Goal: Task Accomplishment & Management: Manage account settings

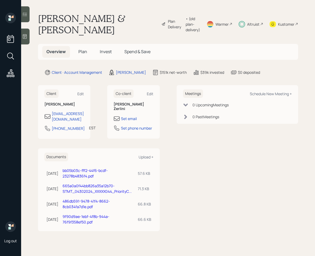
click at [88, 52] on h5 "Plan" at bounding box center [82, 51] width 17 height 11
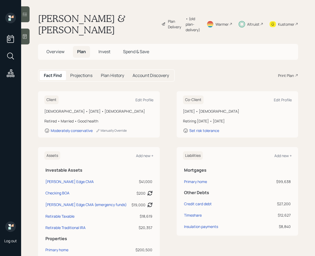
click at [170, 24] on div "Plan Delivery" at bounding box center [175, 24] width 15 height 11
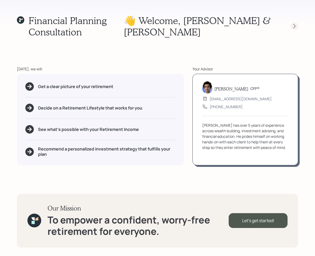
click at [291, 29] on div at bounding box center [289, 25] width 17 height 7
click at [296, 28] on icon at bounding box center [294, 26] width 5 height 5
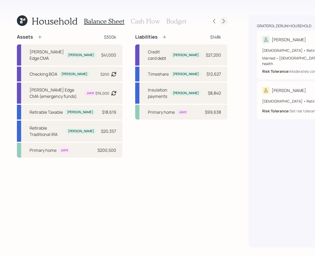
click at [221, 24] on icon at bounding box center [223, 21] width 5 height 5
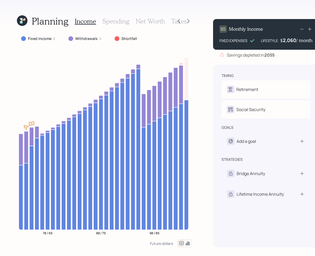
click at [34, 36] on label "Fixed Income" at bounding box center [40, 38] width 24 height 5
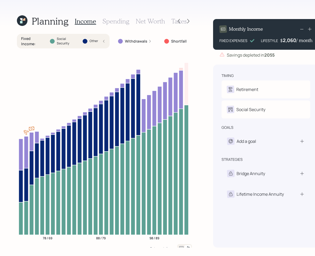
click at [106, 43] on div "Fixed Income : Social Security Other" at bounding box center [63, 41] width 93 height 15
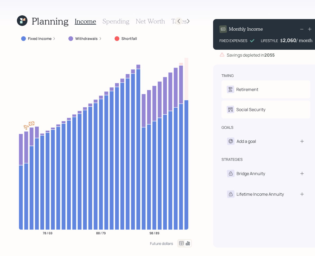
click at [177, 19] on icon at bounding box center [178, 21] width 5 height 5
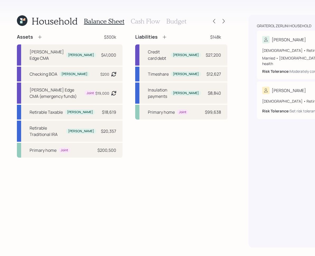
click at [142, 16] on div "Balance Sheet Cash Flow Budget" at bounding box center [135, 21] width 103 height 13
click at [142, 20] on h3 "Cash Flow" at bounding box center [145, 21] width 29 height 8
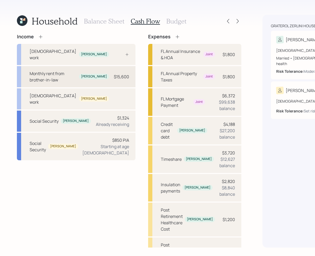
click at [51, 83] on div "Monthly rent from brother-in-law [PERSON_NAME]" at bounding box center [70, 76] width 80 height 13
select select "other"
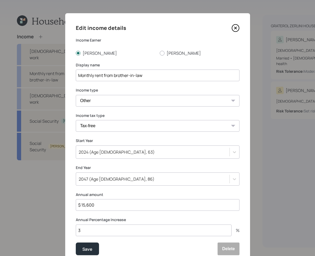
click at [238, 27] on icon at bounding box center [236, 28] width 8 height 8
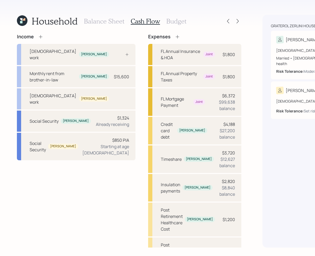
click at [22, 24] on icon at bounding box center [22, 20] width 11 height 11
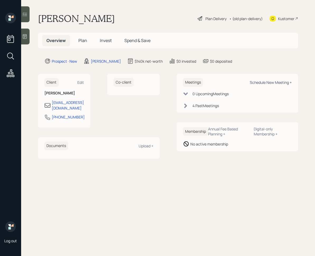
click at [270, 84] on div "Schedule New Meeting +" at bounding box center [271, 82] width 42 height 5
select select "f14b762f-c7c2-4b89-9227-8fa891345eea"
